Goal: Transaction & Acquisition: Purchase product/service

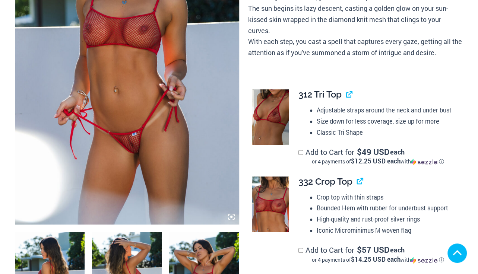
scroll to position [184, 0]
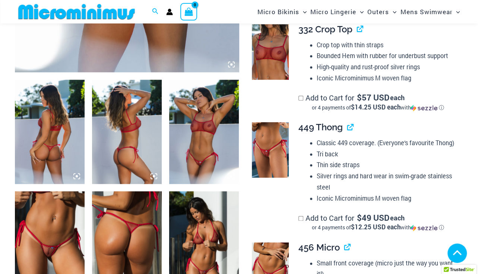
scroll to position [333, 0]
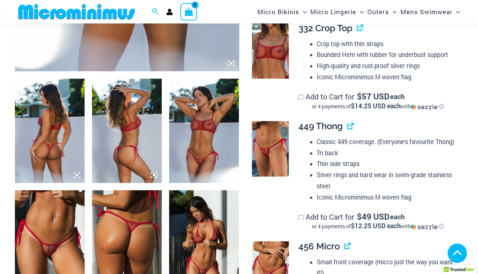
click at [199, 152] on img at bounding box center [204, 131] width 70 height 105
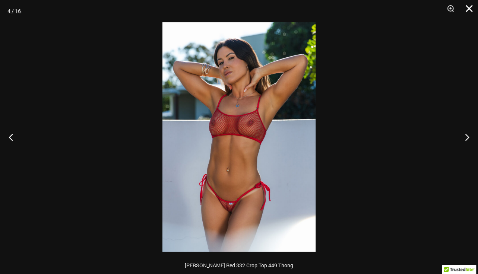
click at [471, 10] on button "Close" at bounding box center [466, 11] width 19 height 22
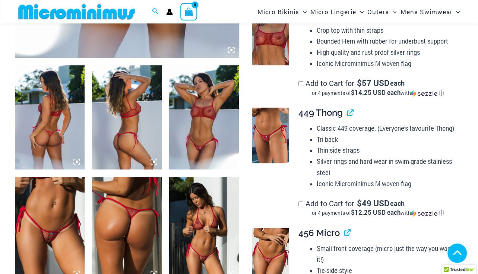
scroll to position [408, 0]
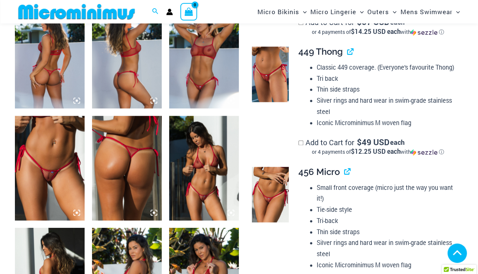
click at [33, 174] on img at bounding box center [50, 168] width 70 height 105
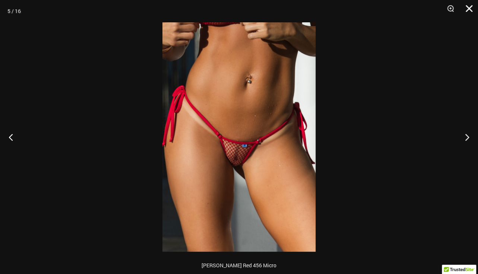
click at [468, 7] on button "Close" at bounding box center [466, 11] width 19 height 22
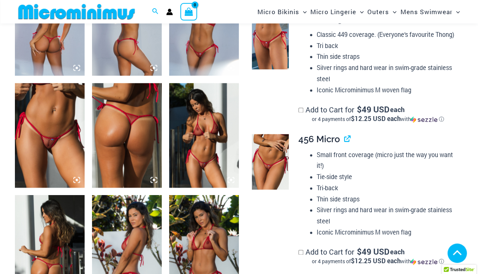
scroll to position [445, 0]
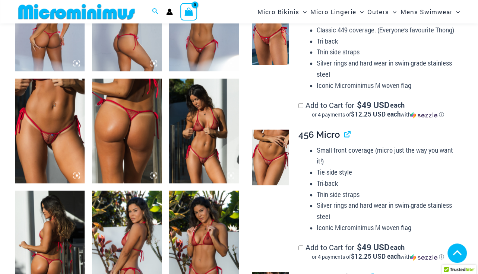
click at [207, 132] on img at bounding box center [204, 131] width 70 height 105
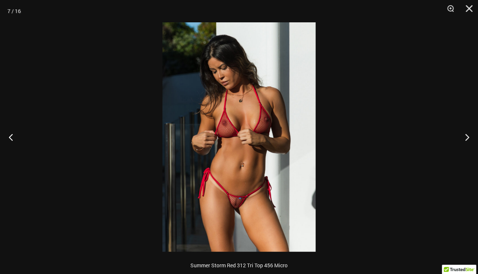
click at [235, 207] on img at bounding box center [239, 137] width 153 height 230
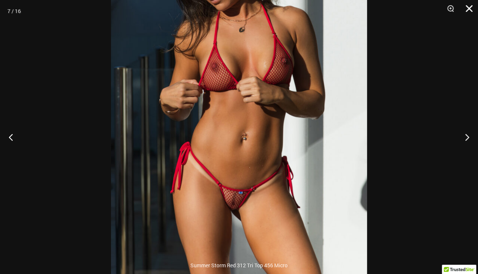
click at [468, 12] on button "Close" at bounding box center [466, 11] width 19 height 22
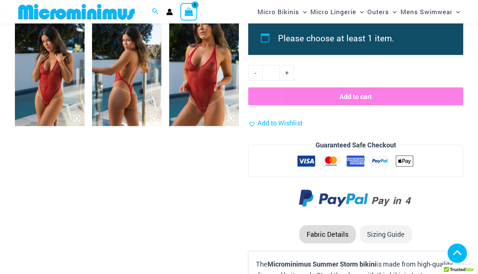
scroll to position [855, 0]
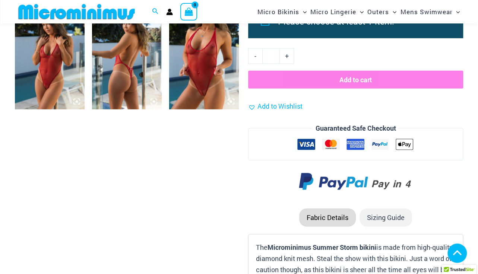
click at [184, 65] on img at bounding box center [204, 57] width 70 height 105
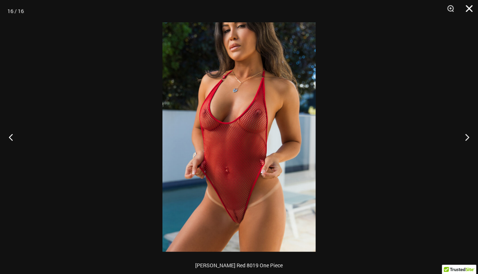
click at [468, 10] on button "Close" at bounding box center [466, 11] width 19 height 22
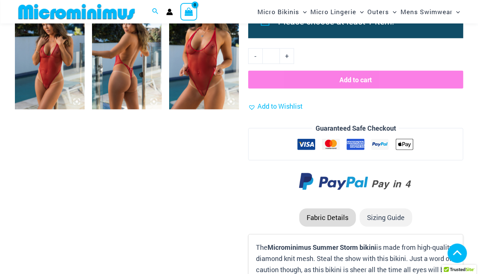
click at [56, 82] on img at bounding box center [50, 57] width 70 height 105
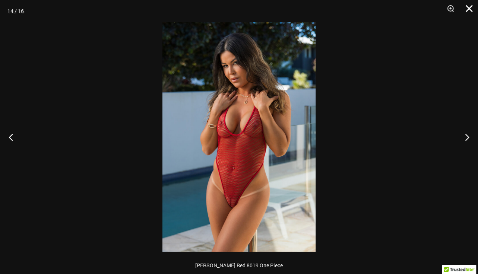
click at [471, 12] on button "Close" at bounding box center [466, 11] width 19 height 22
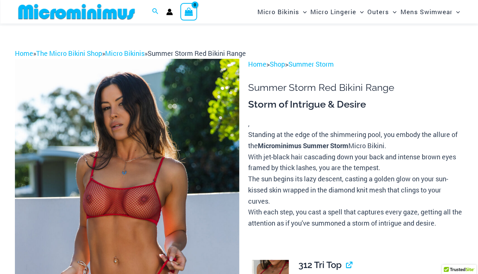
scroll to position [0, 0]
